Goal: Ask a question

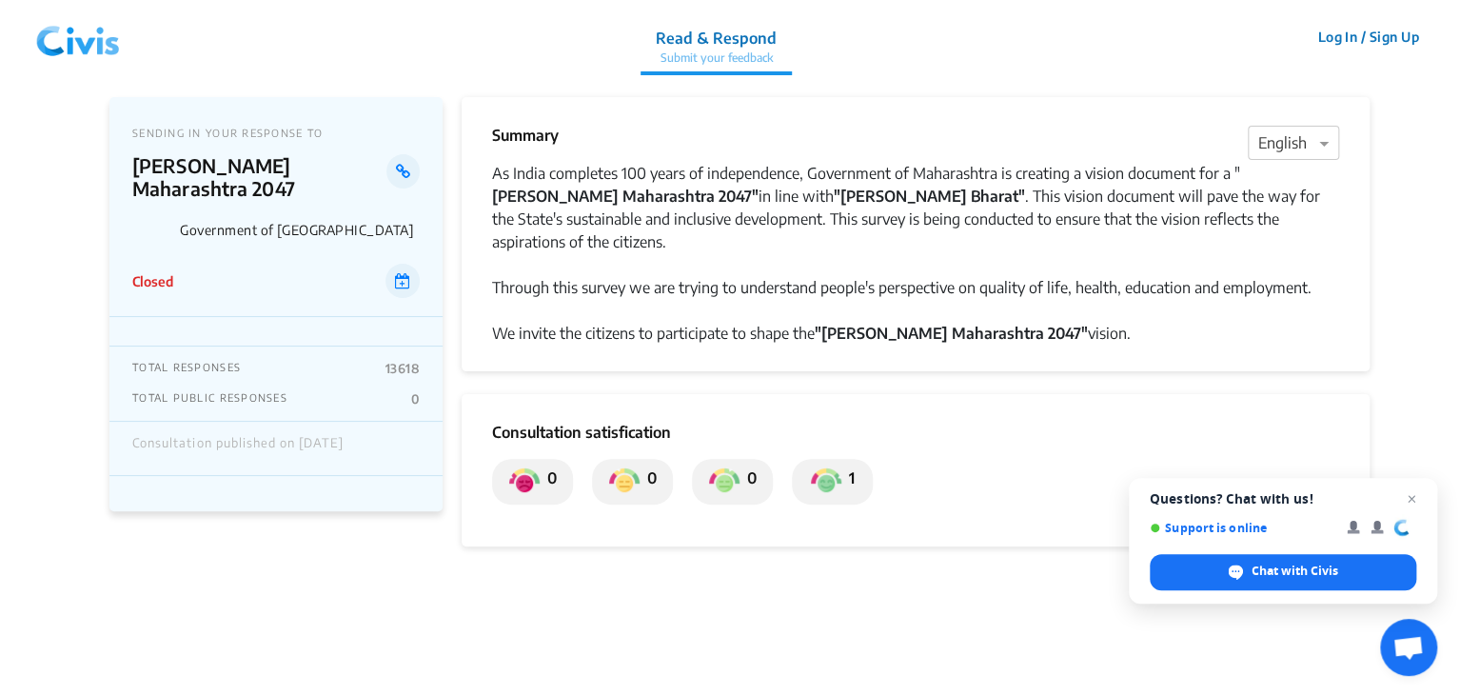
click at [688, 276] on div "Through this survey we are trying to understand people's perspective on quality…" at bounding box center [915, 287] width 847 height 23
click at [919, 324] on strong ""[PERSON_NAME] Maharashtra 2047"" at bounding box center [951, 333] width 273 height 19
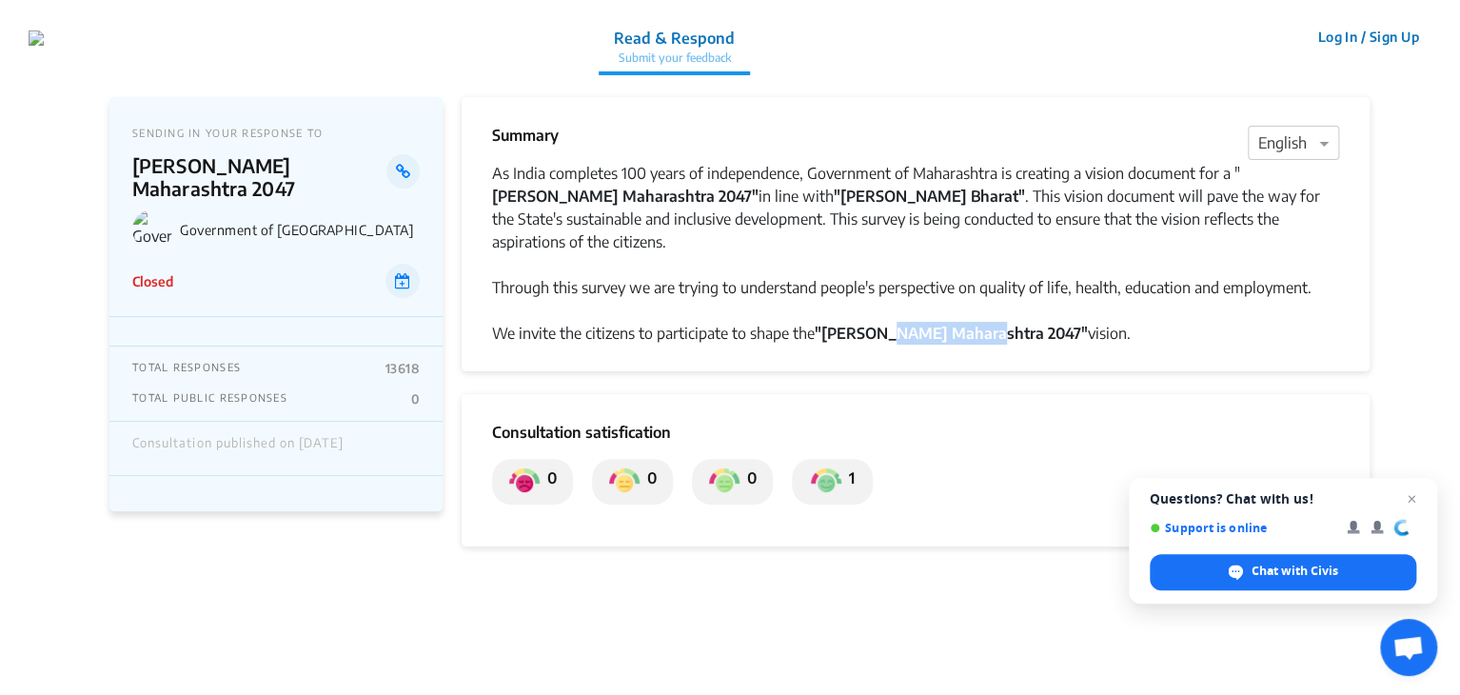
click at [919, 324] on strong ""[PERSON_NAME] Maharashtra 2047"" at bounding box center [951, 333] width 273 height 19
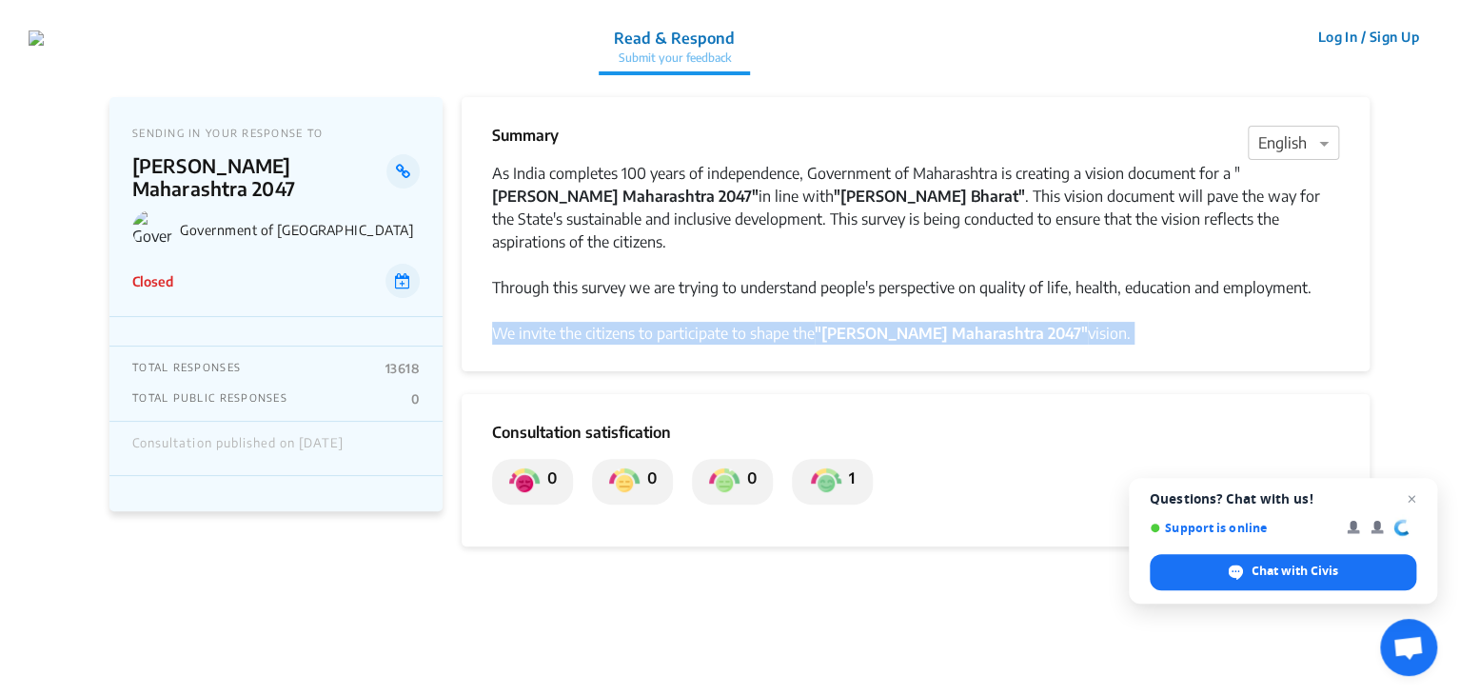
click at [919, 324] on strong ""[PERSON_NAME] Maharashtra 2047"" at bounding box center [951, 333] width 273 height 19
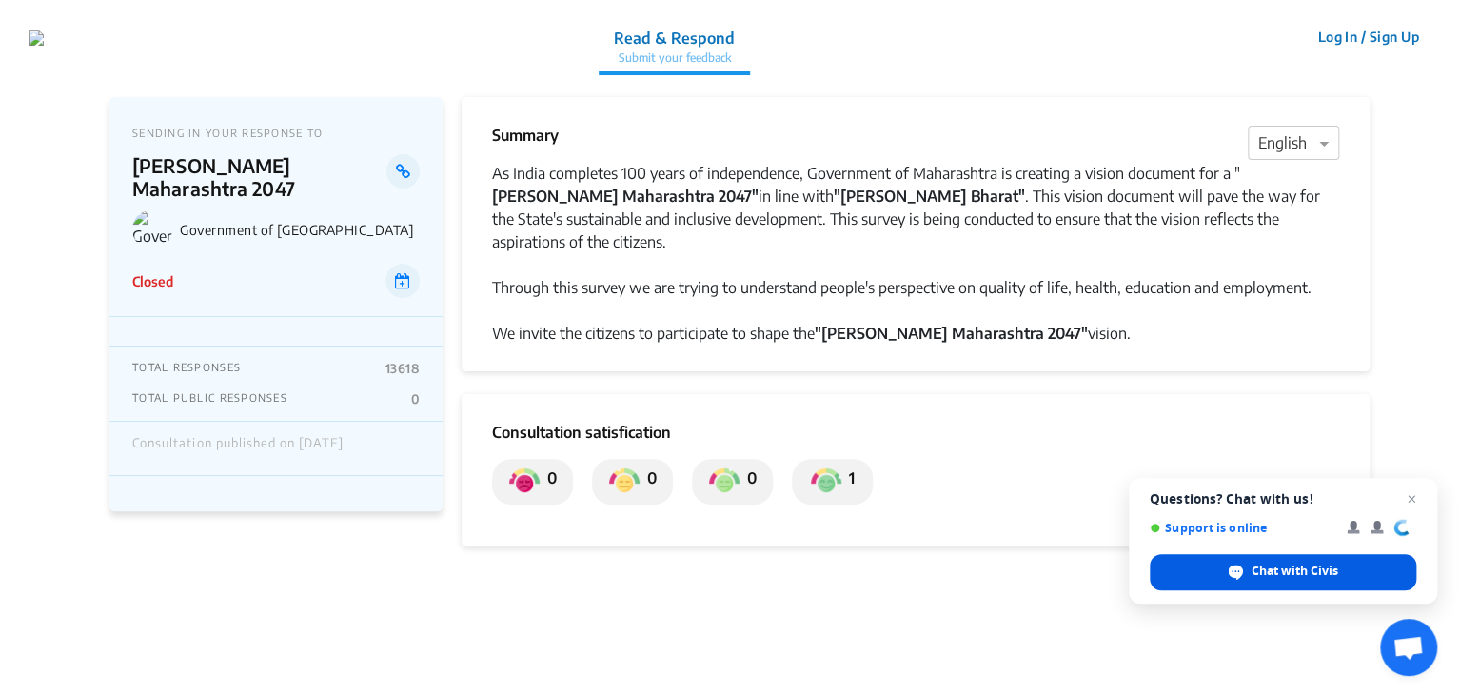
click at [1263, 571] on span "Chat with Civis" at bounding box center [1295, 571] width 87 height 17
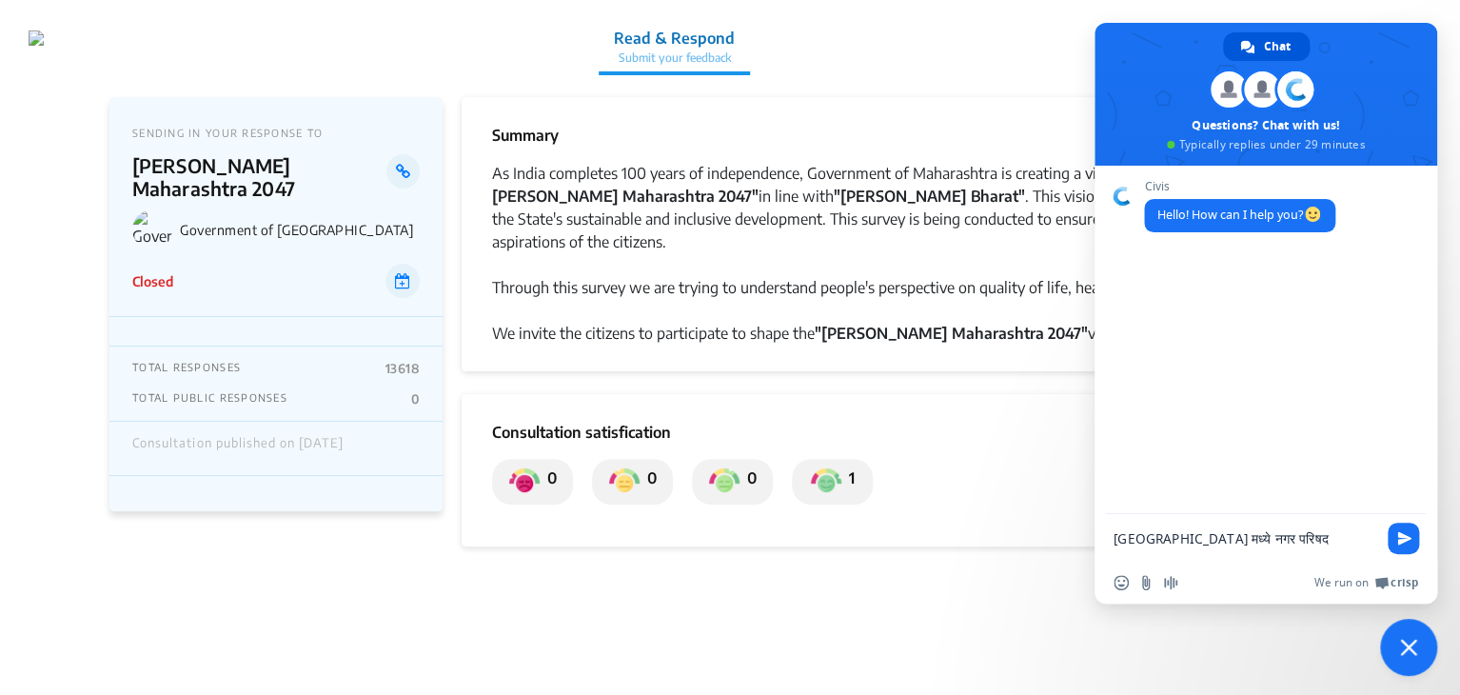
type textarea "[GEOGRAPHIC_DATA] मध्ये नगर परिषद निवडणुका केव्हा आहेत ?"
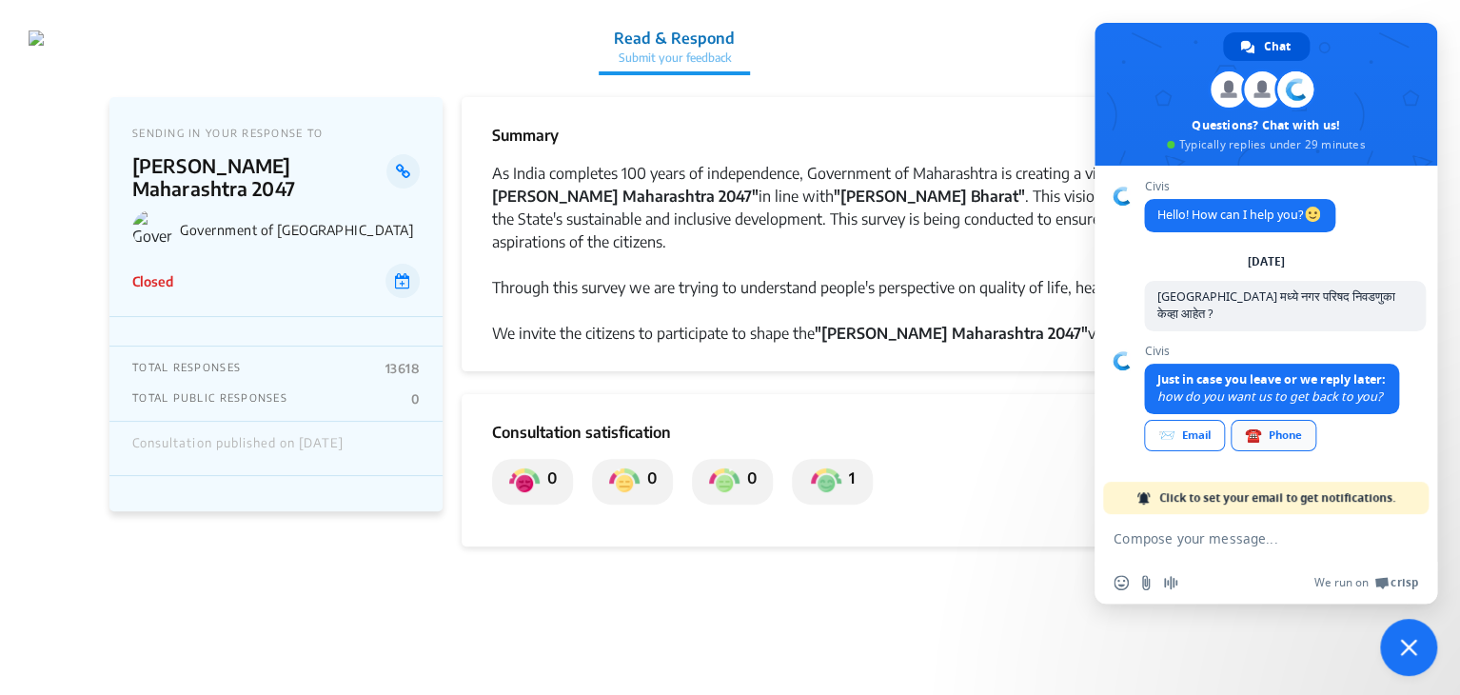
click at [1296, 420] on div "☎️ Phone" at bounding box center [1274, 435] width 86 height 31
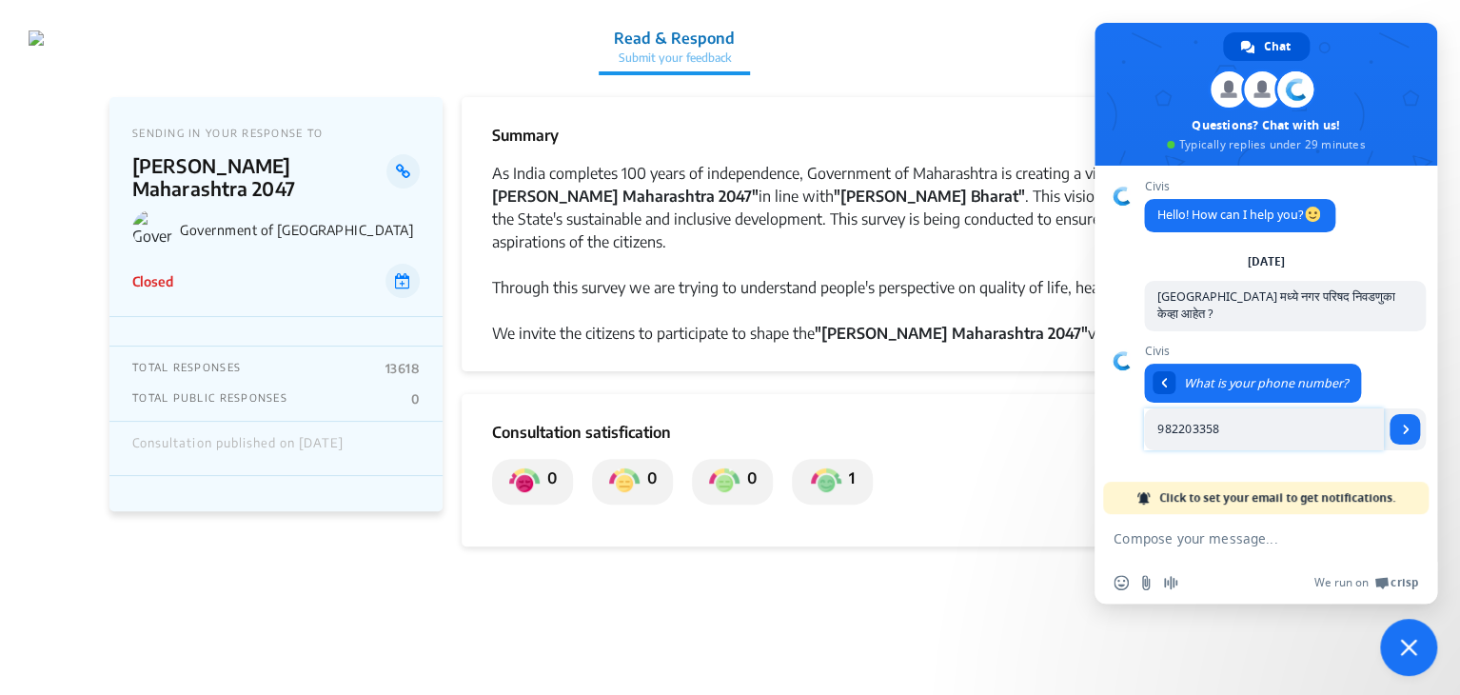
type input "9822033580"
